Goal: Task Accomplishment & Management: Use online tool/utility

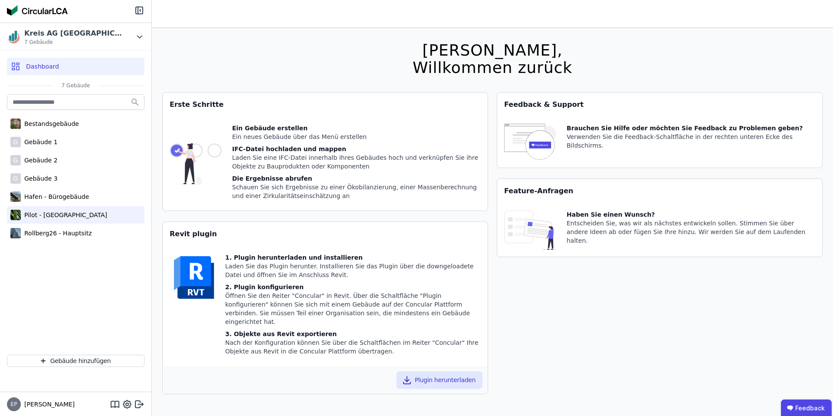
click at [45, 215] on div "Pilot - [GEOGRAPHIC_DATA]" at bounding box center [64, 214] width 86 height 9
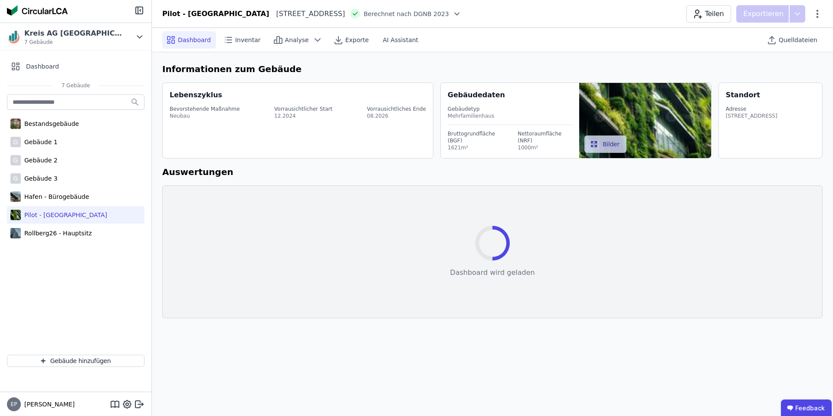
select select "*"
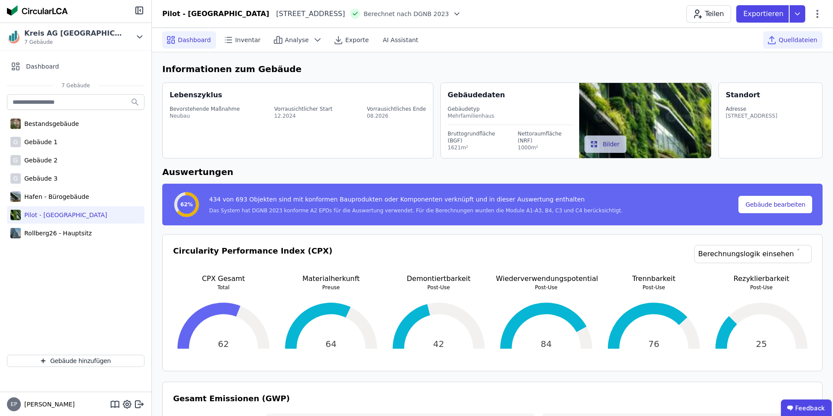
click at [797, 40] on span "Quelldateien" at bounding box center [798, 40] width 39 height 9
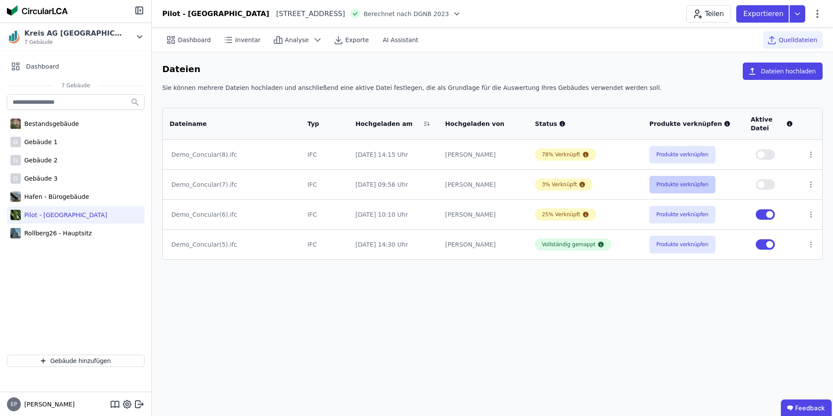
click at [664, 184] on button "Produkte verknüpfen" at bounding box center [683, 184] width 66 height 17
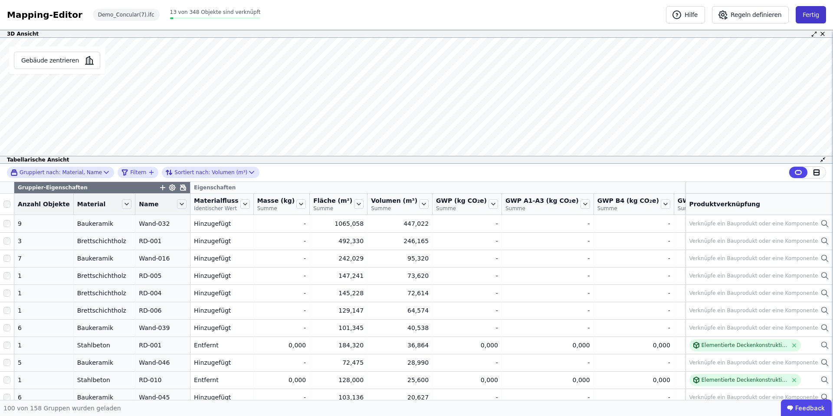
click at [813, 13] on button "Fertig" at bounding box center [811, 14] width 30 height 17
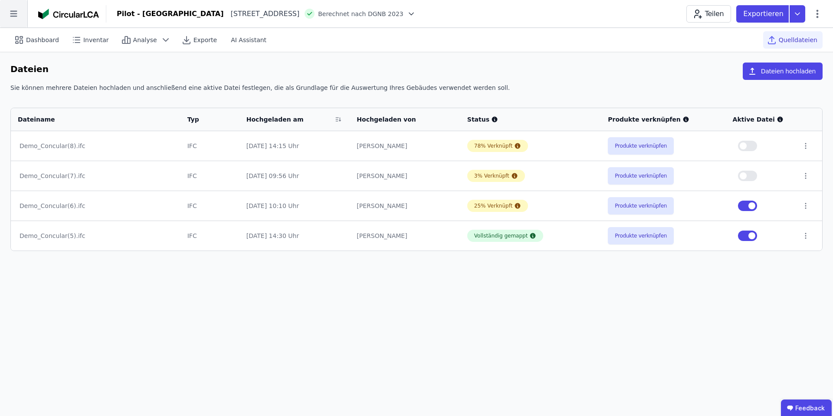
click at [14, 13] on icon at bounding box center [13, 13] width 27 height 27
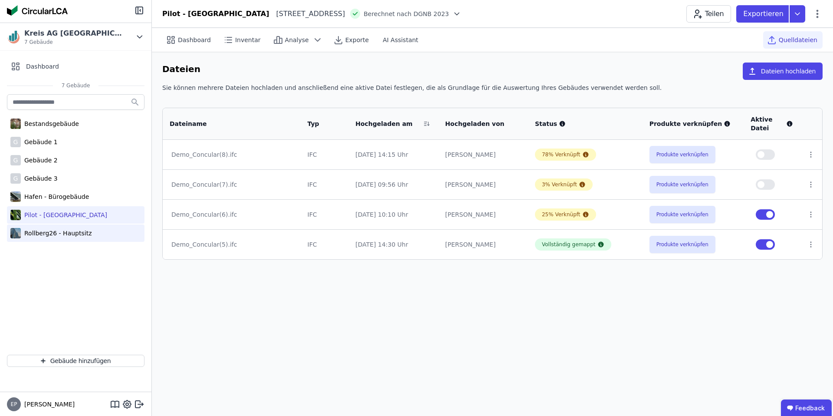
click at [50, 233] on div "Rollberg26 - Hauptsitz" at bounding box center [56, 233] width 71 height 9
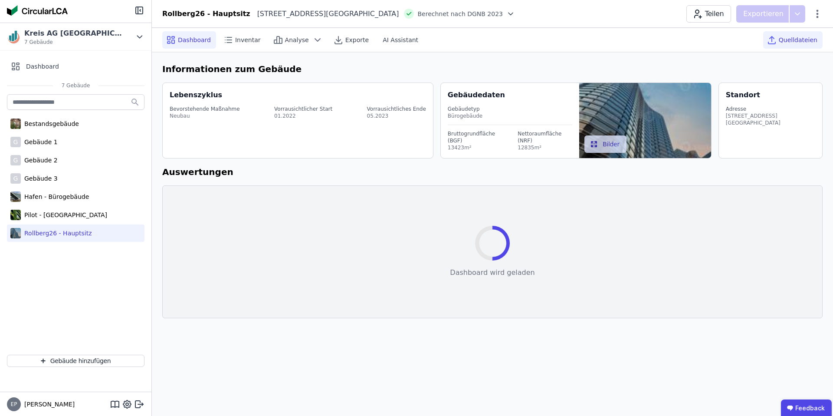
click at [782, 36] on span "Quelldateien" at bounding box center [798, 40] width 39 height 9
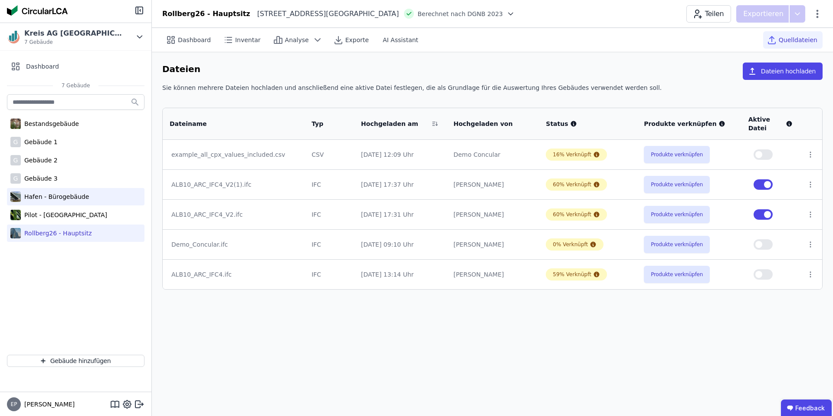
click at [48, 195] on div "Hafen - Bürogebäude" at bounding box center [55, 196] width 68 height 9
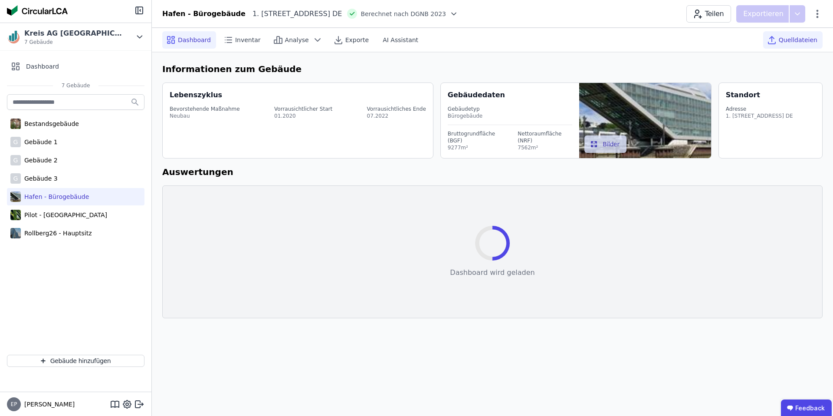
click at [798, 42] on span "Quelldateien" at bounding box center [798, 40] width 39 height 9
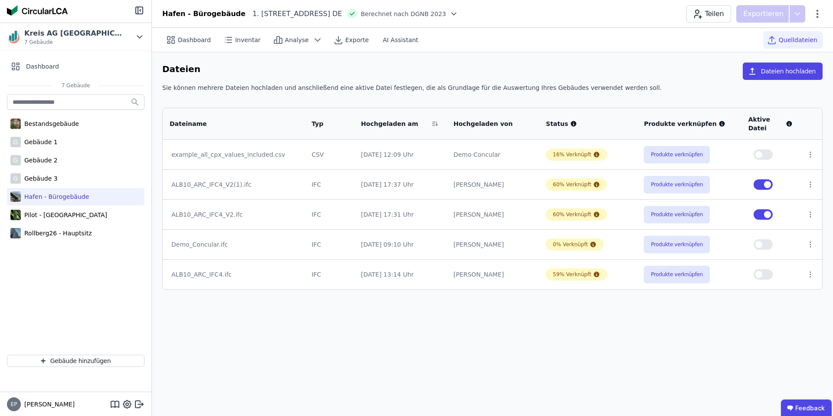
click at [283, 148] on td "example_all_cpx_values_included.csv" at bounding box center [234, 155] width 142 height 30
click at [673, 152] on button "Produkte verknüpfen" at bounding box center [677, 154] width 66 height 17
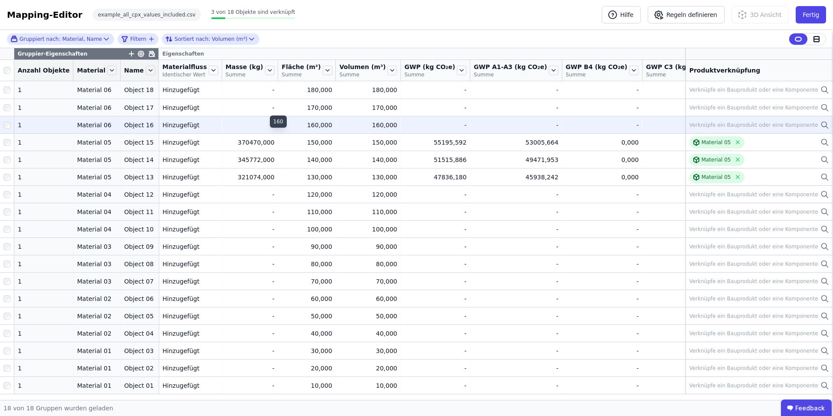
click at [282, 129] on div "160,000" at bounding box center [307, 125] width 50 height 9
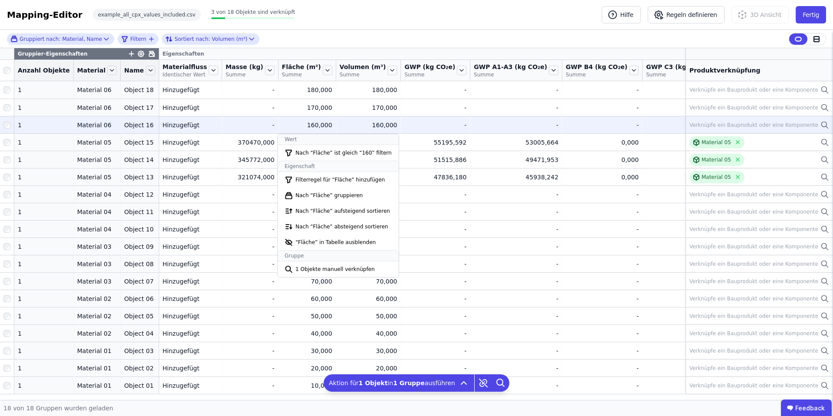
click at [282, 129] on div "160,000" at bounding box center [307, 125] width 50 height 9
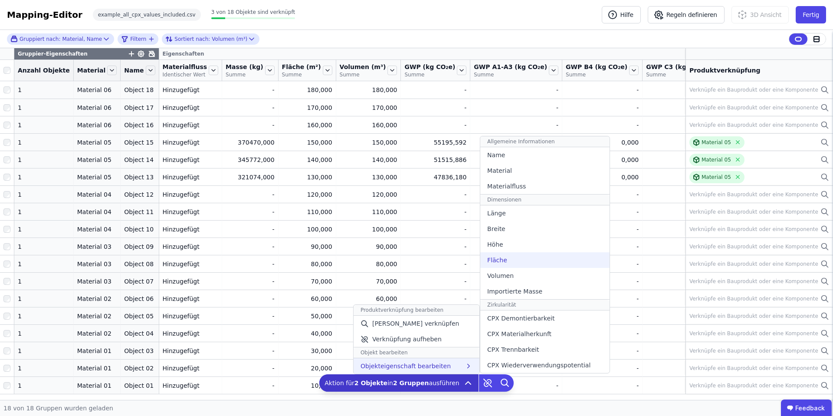
click at [522, 256] on div "Fläche" at bounding box center [544, 260] width 129 height 16
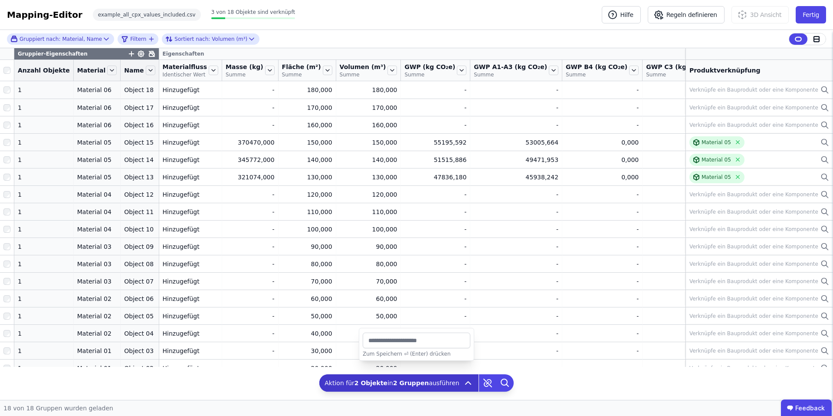
type input "***"
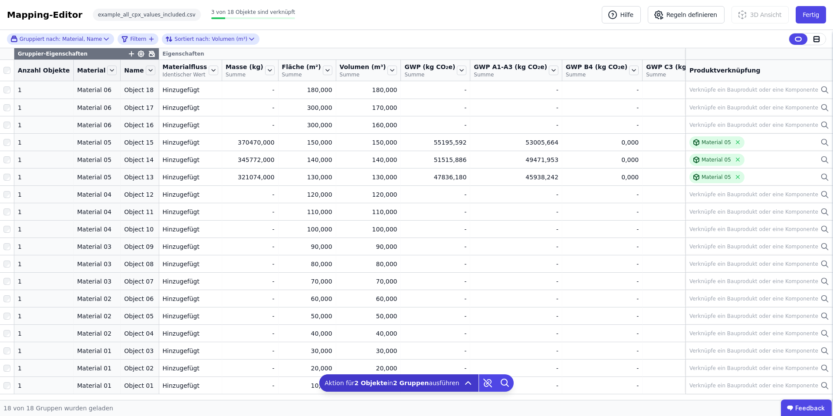
click at [462, 52] on div "Eigenschaften" at bounding box center [670, 53] width 1022 height 11
click at [470, 36] on div "Gruppiert nach: Material, Name Filtern Sortiert nach: Volumen (m³)" at bounding box center [416, 39] width 833 height 18
click at [812, 14] on button "Fertig" at bounding box center [811, 14] width 30 height 17
